Goal: Find specific page/section: Find specific page/section

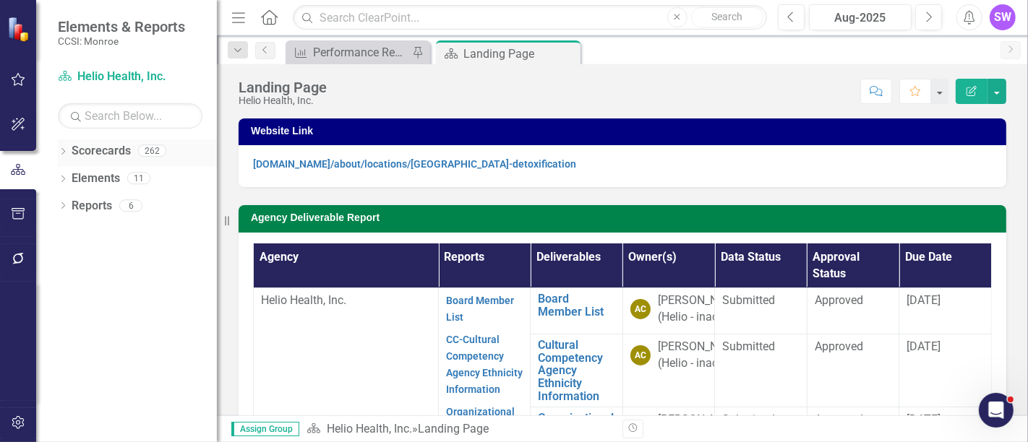
click at [60, 152] on icon "Dropdown" at bounding box center [63, 153] width 10 height 8
click at [71, 179] on icon at bounding box center [71, 177] width 4 height 7
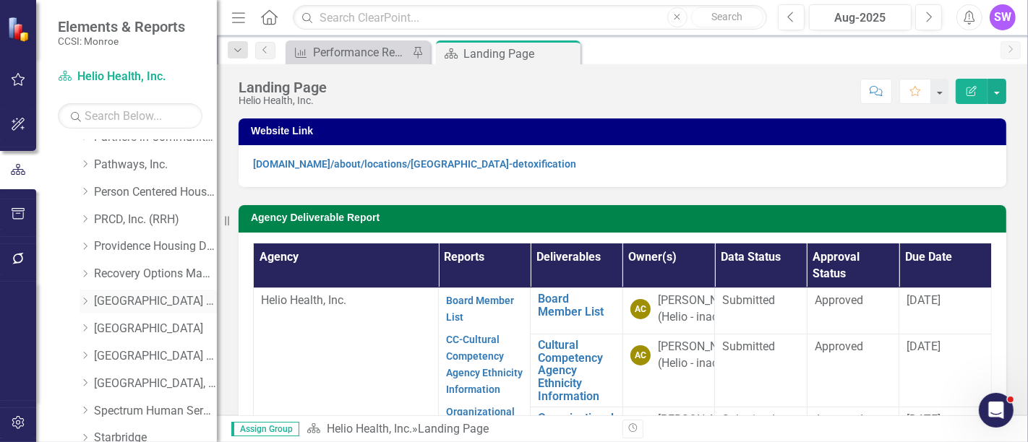
scroll to position [803, 0]
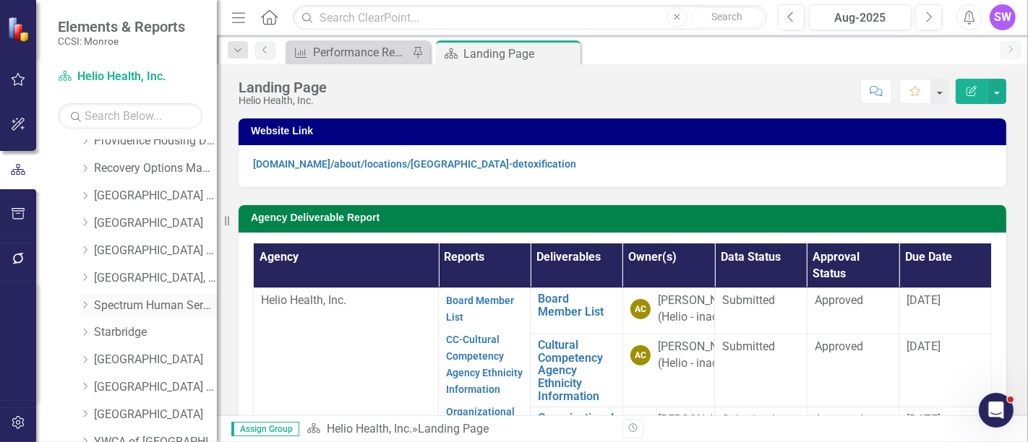
click at [93, 303] on div "Dropdown" at bounding box center [87, 305] width 14 height 12
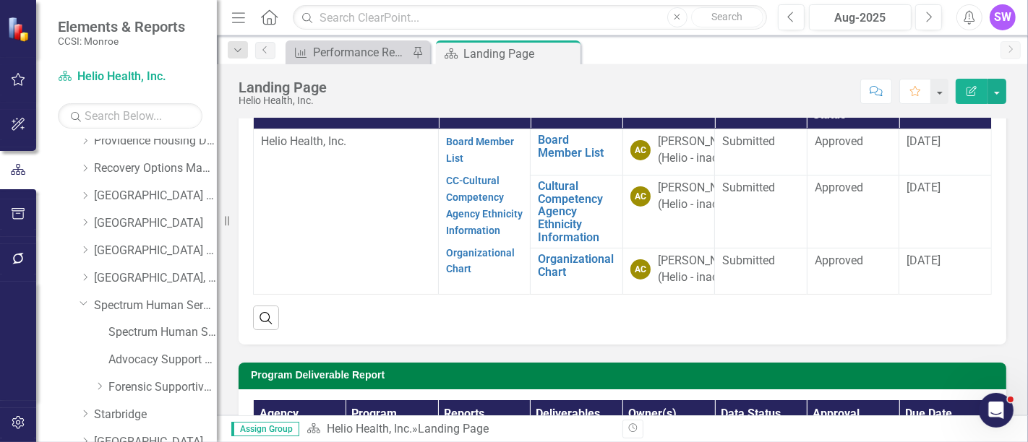
scroll to position [160, 0]
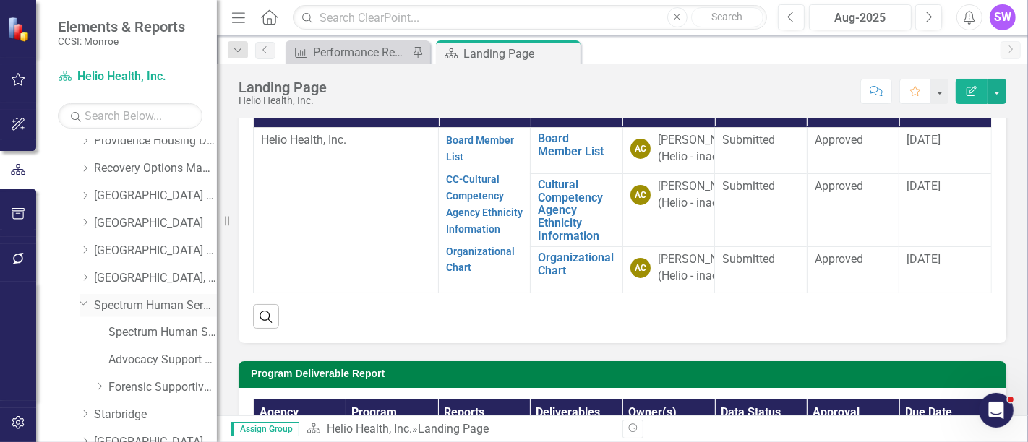
click at [129, 307] on link "Spectrum Human Services, Inc." at bounding box center [155, 306] width 123 height 17
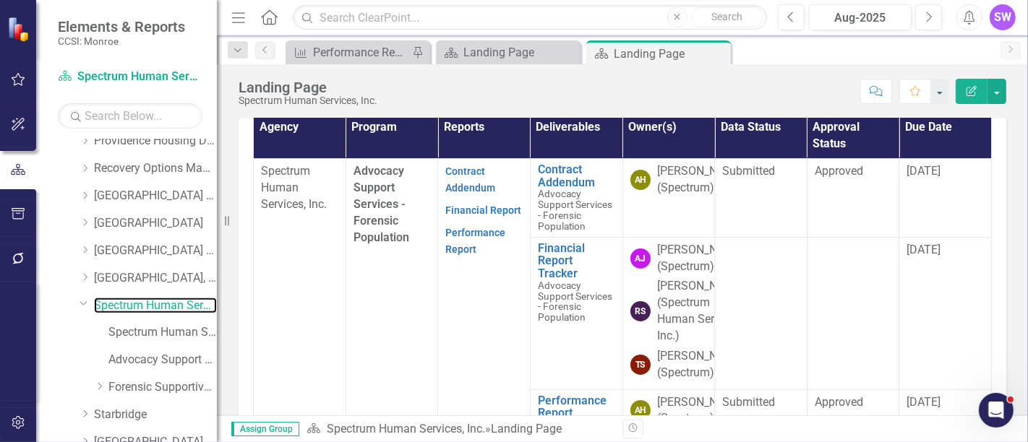
scroll to position [435, 0]
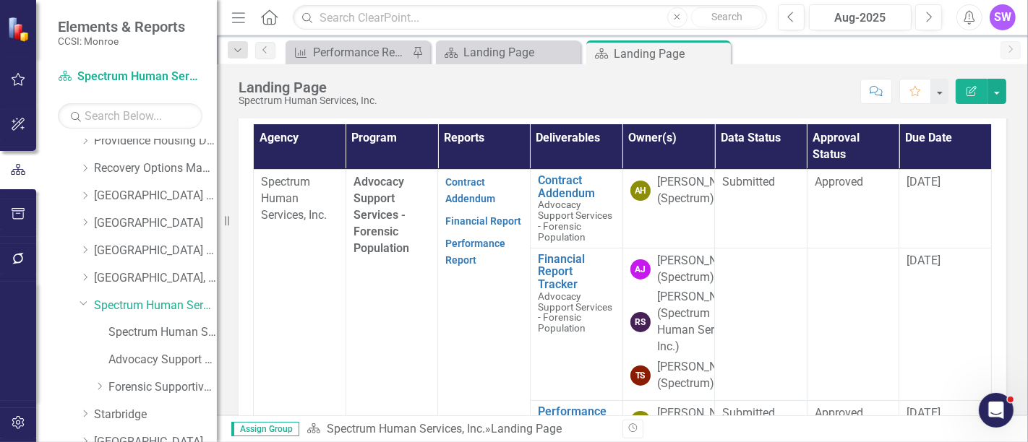
drag, startPoint x: 981, startPoint y: 213, endPoint x: 982, endPoint y: 267, distance: 53.5
click at [985, 286] on div "Agency Program Reports Deliverables Owner(s) Data Status Approval Status Due Da…" at bounding box center [623, 309] width 768 height 393
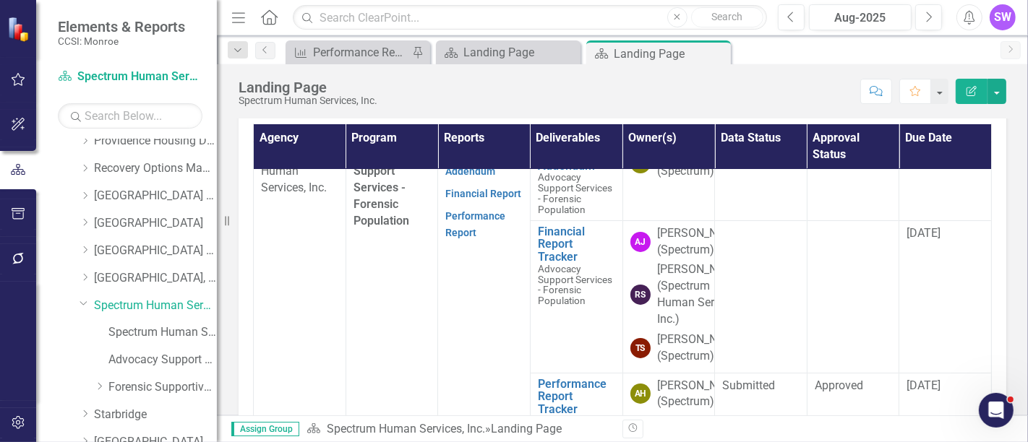
scroll to position [0, 0]
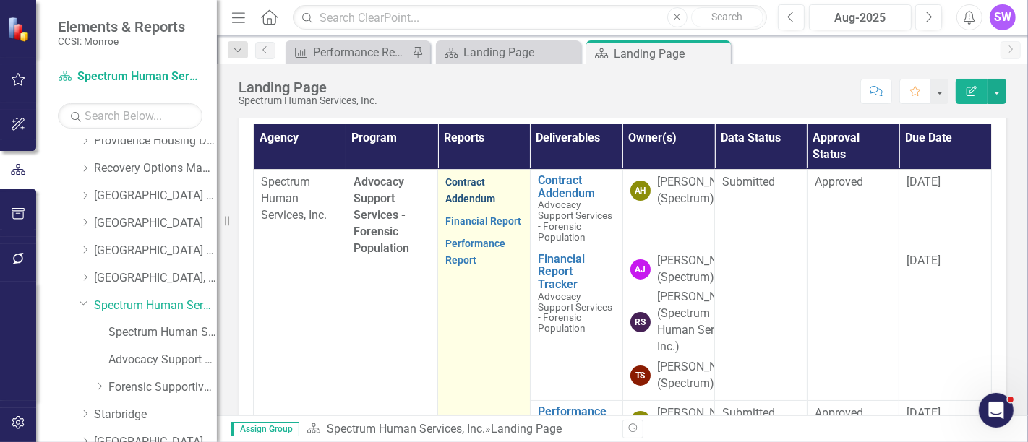
click at [468, 205] on link "Contract Addendum" at bounding box center [470, 190] width 50 height 28
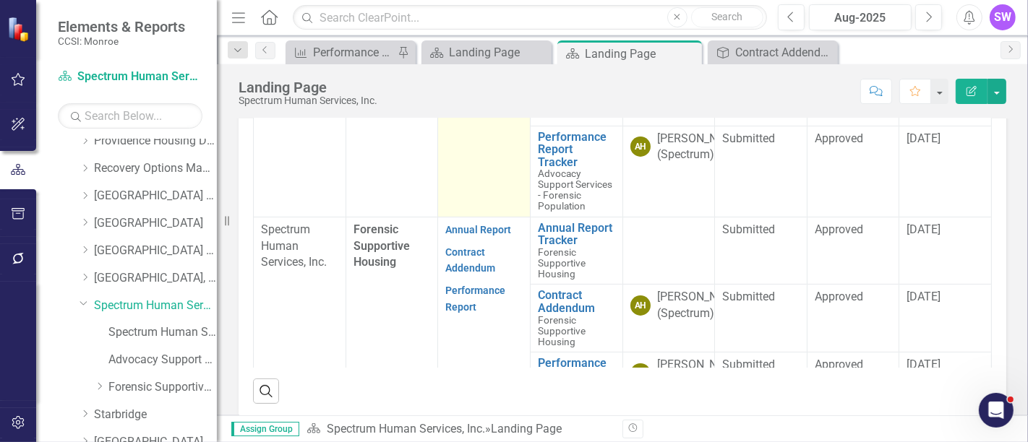
scroll to position [241, 0]
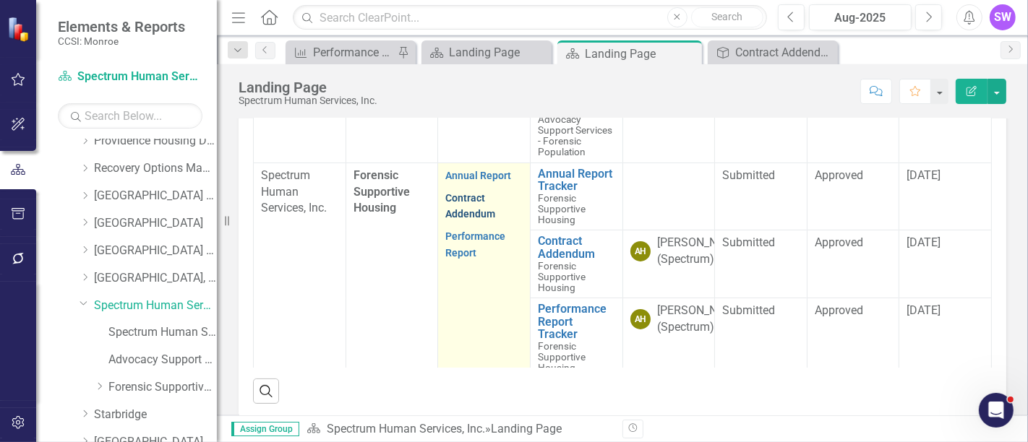
click at [463, 220] on link "Contract Addendum" at bounding box center [470, 206] width 50 height 28
